Goal: Find specific page/section: Find specific page/section

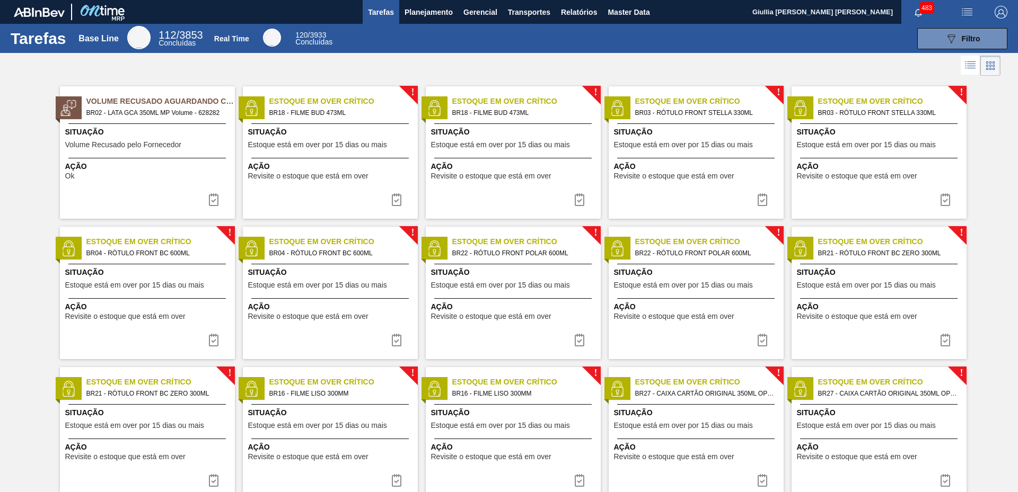
click at [997, 15] on img "button" at bounding box center [1000, 12] width 13 height 13
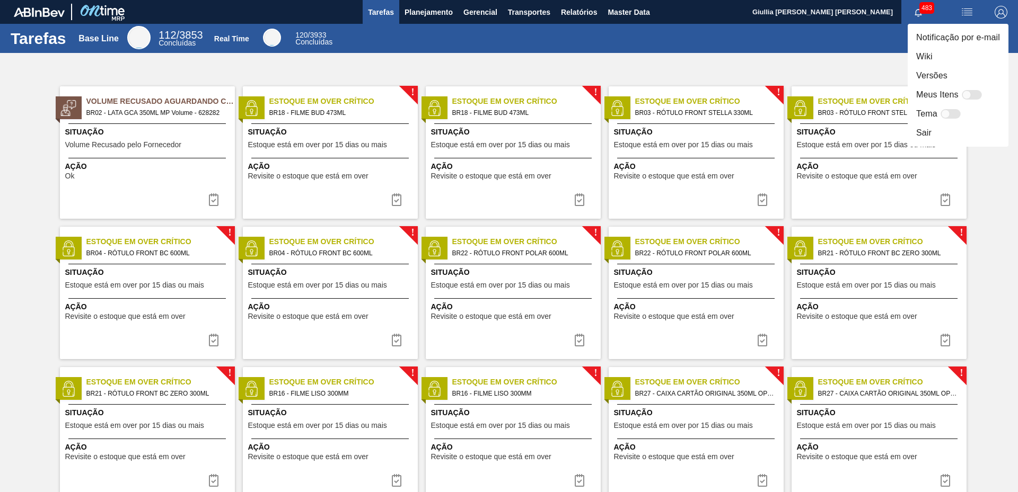
click at [966, 4] on div at bounding box center [509, 246] width 1018 height 492
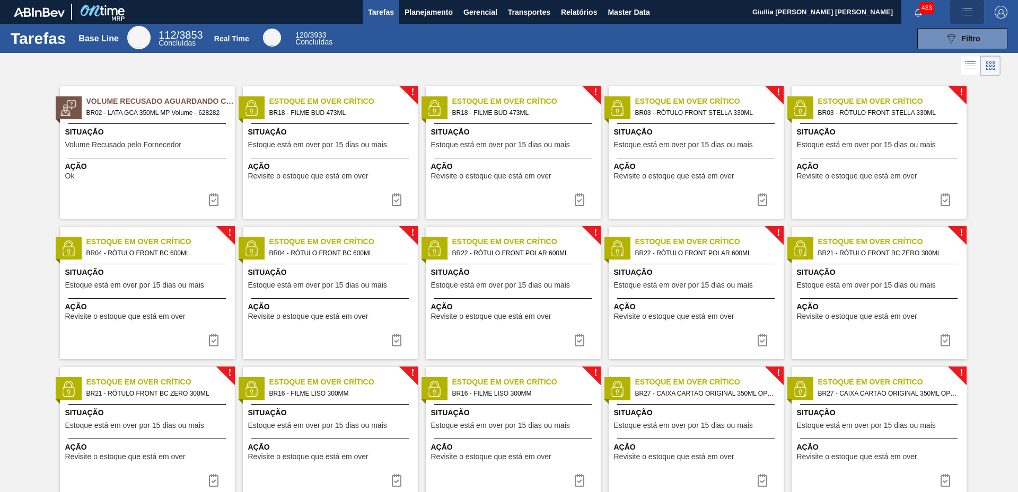
click at [960, 16] on img "button" at bounding box center [966, 12] width 13 height 13
click at [960, 16] on div at bounding box center [509, 246] width 1018 height 492
click at [931, 33] on button "089F7B8B-B2A5-4AFE-B5C0-19BA573D28AC Filtro" at bounding box center [962, 38] width 90 height 21
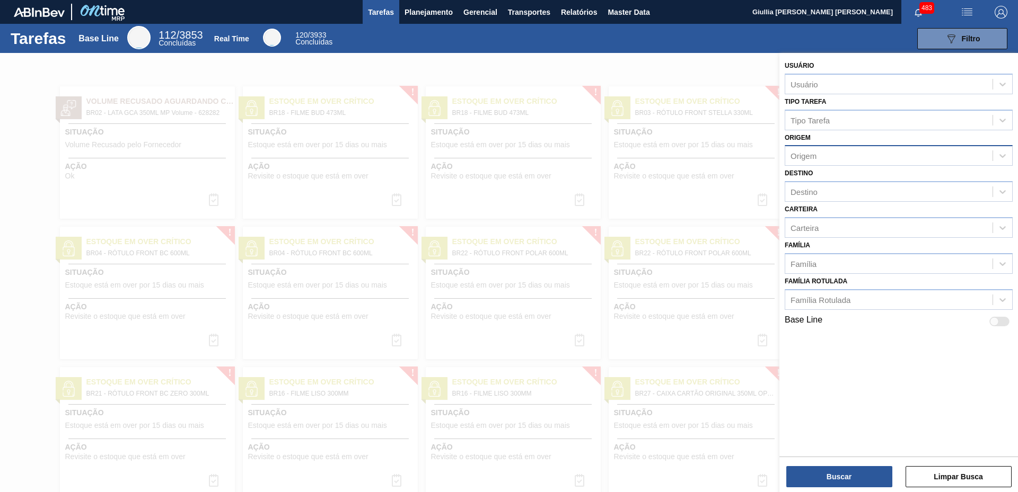
click at [814, 153] on div "Origem" at bounding box center [803, 156] width 26 height 9
click at [817, 187] on div "Destino" at bounding box center [888, 191] width 207 height 15
type input "py01"
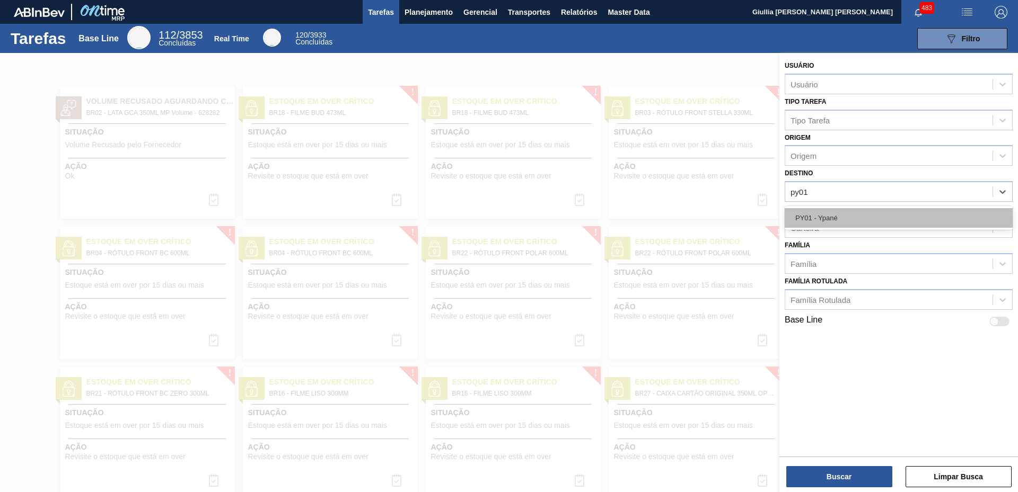
click at [820, 214] on div "PY01 - Ypané" at bounding box center [898, 218] width 228 height 20
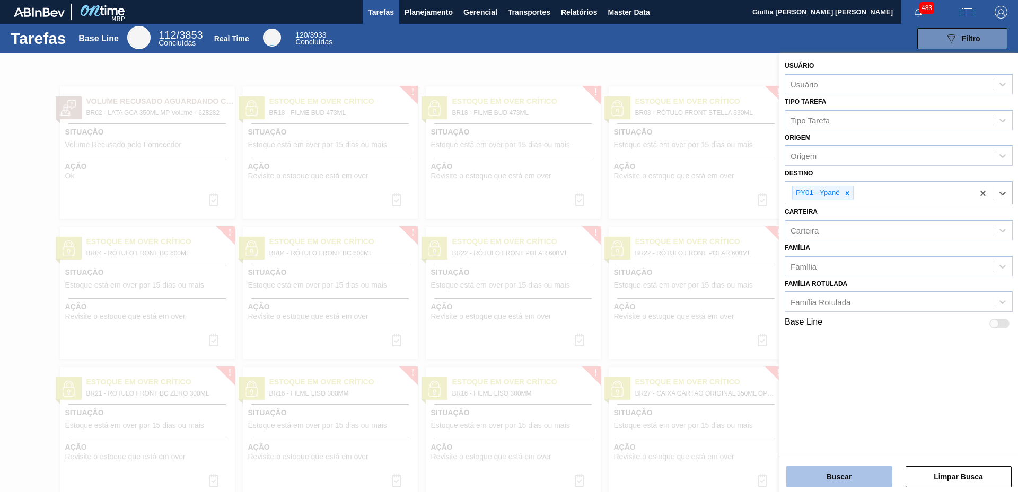
click at [833, 467] on button "Buscar" at bounding box center [839, 476] width 106 height 21
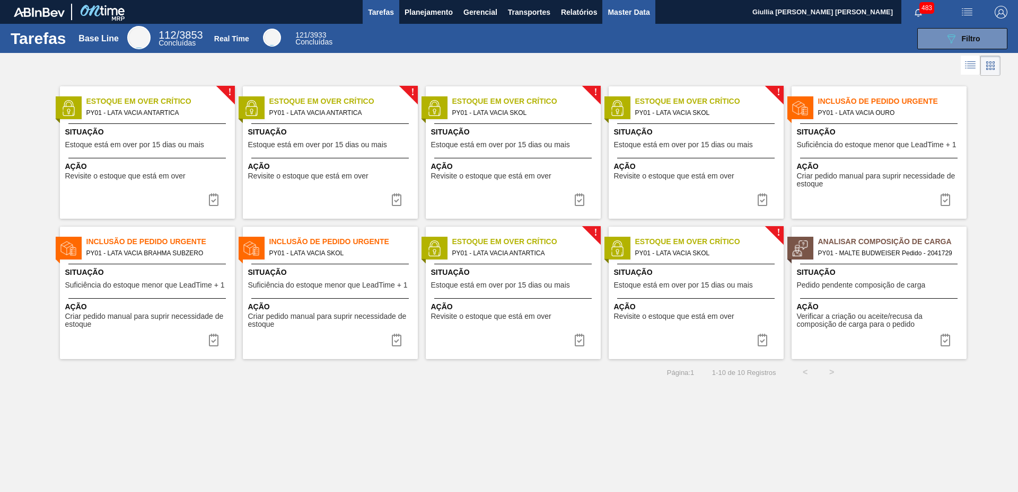
click at [622, 2] on button "Master Data" at bounding box center [628, 12] width 52 height 24
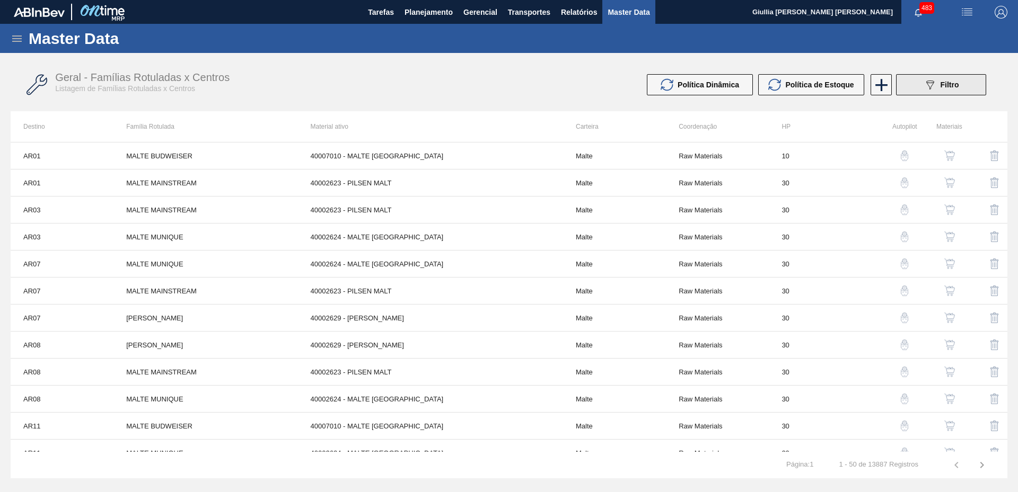
click at [965, 85] on button "089F7B8B-B2A5-4AFE-B5C0-19BA573D28AC Filtro" at bounding box center [941, 84] width 90 height 21
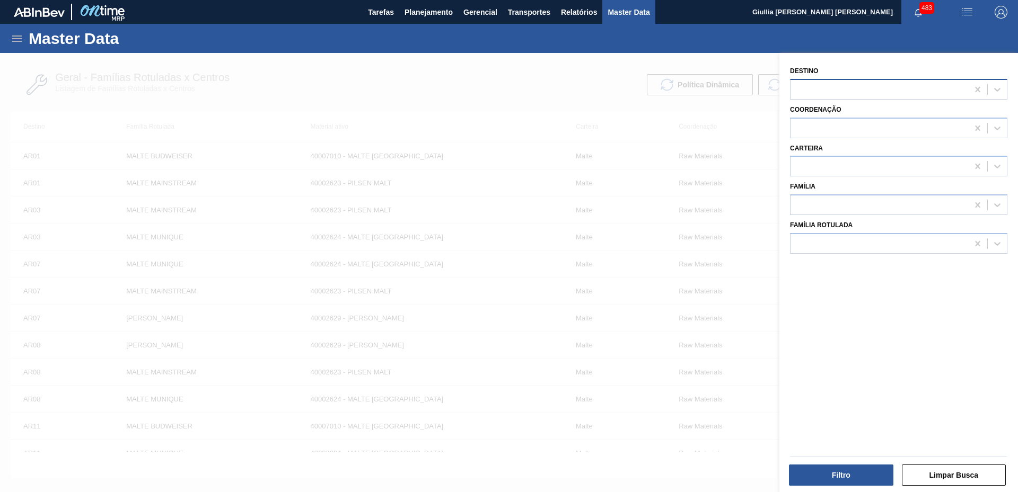
click at [829, 81] on div at bounding box center [898, 89] width 217 height 21
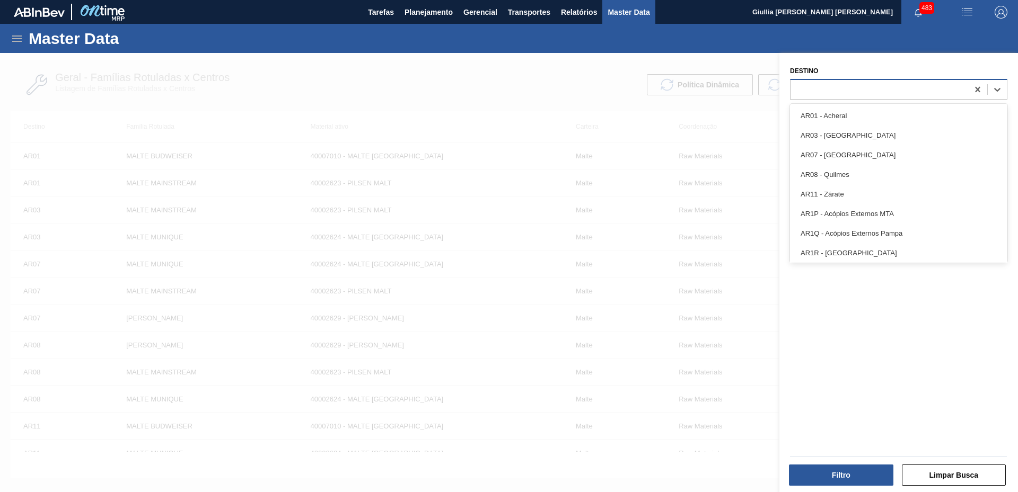
click at [829, 81] on div at bounding box center [898, 89] width 217 height 21
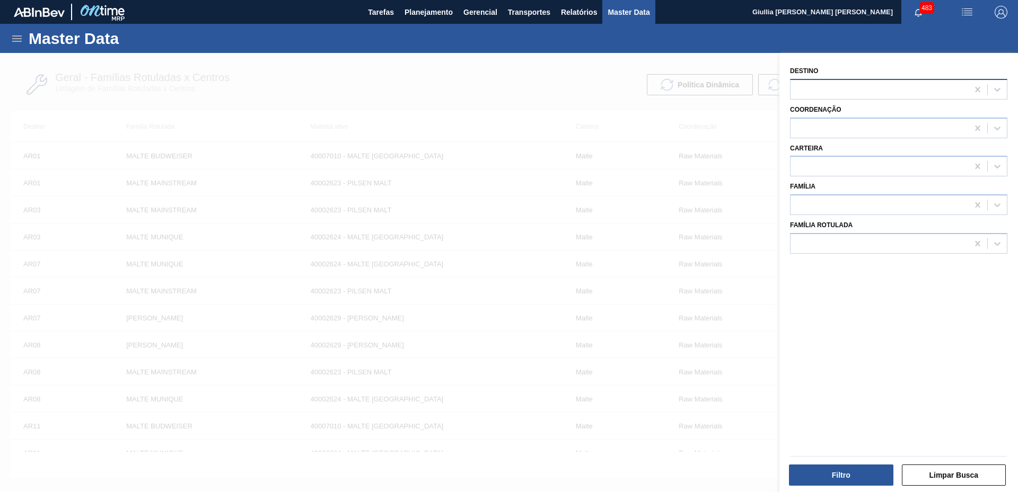
click at [829, 81] on div at bounding box center [898, 89] width 217 height 21
type input "py01"
click at [814, 115] on div "PY01 - Ypané" at bounding box center [898, 116] width 217 height 20
click at [861, 480] on button "Filtro" at bounding box center [841, 475] width 104 height 21
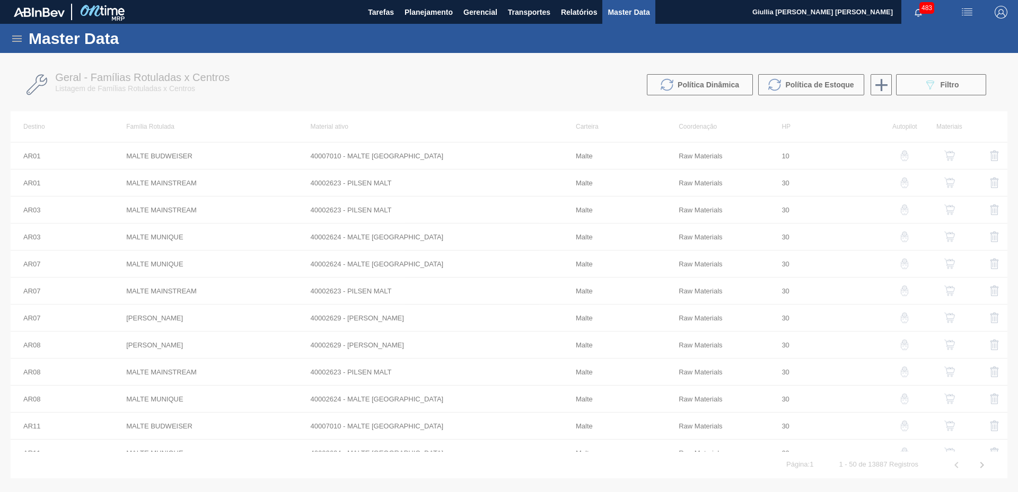
click at [18, 41] on icon at bounding box center [17, 39] width 10 height 6
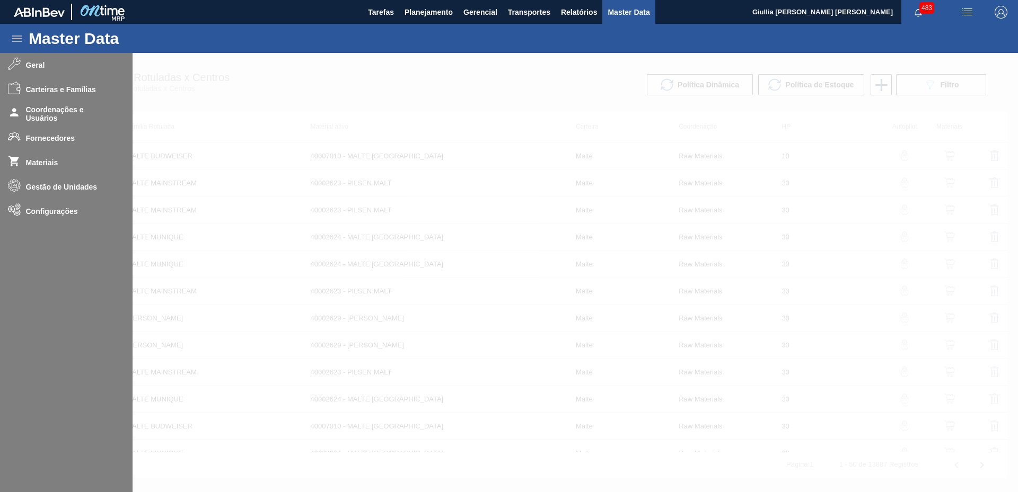
click at [32, 190] on div at bounding box center [509, 272] width 1018 height 439
click at [293, 104] on div at bounding box center [509, 272] width 1018 height 439
